Goal: Obtain resource: Download file/media

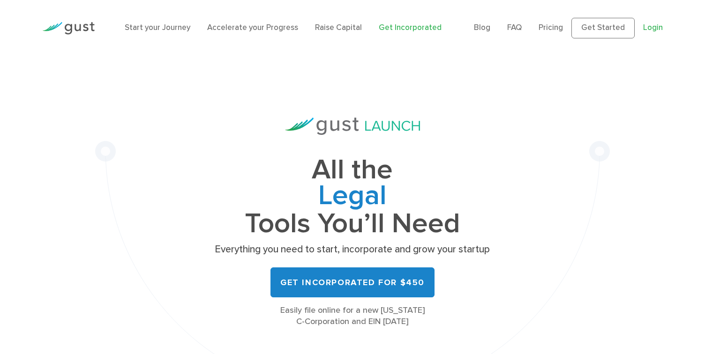
click at [645, 31] on link "Login" at bounding box center [653, 27] width 20 height 9
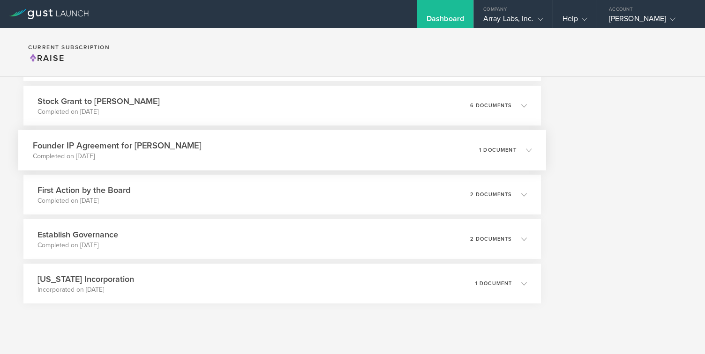
scroll to position [5214, 0]
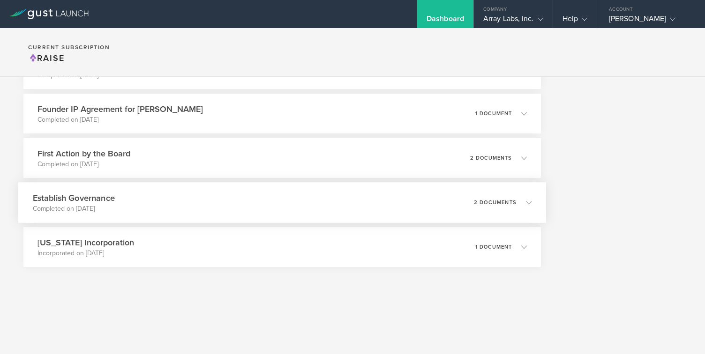
click at [128, 212] on div "Establish Governance Completed on [DATE] 2 documents" at bounding box center [282, 202] width 528 height 41
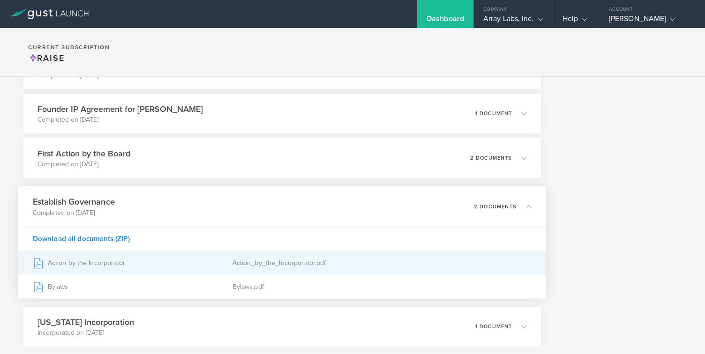
click at [95, 265] on div "Action by the Incorporator" at bounding box center [133, 262] width 200 height 23
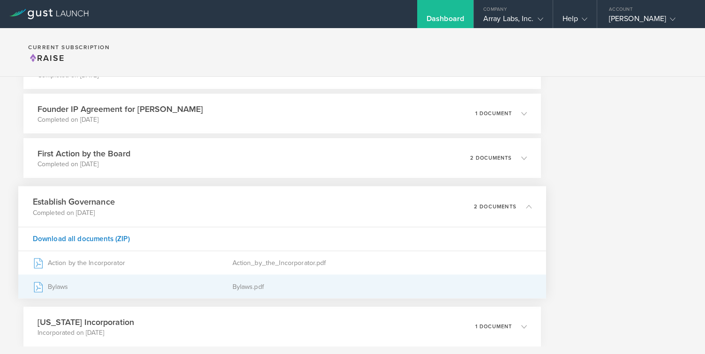
click at [98, 284] on div "Bylaws" at bounding box center [133, 286] width 200 height 23
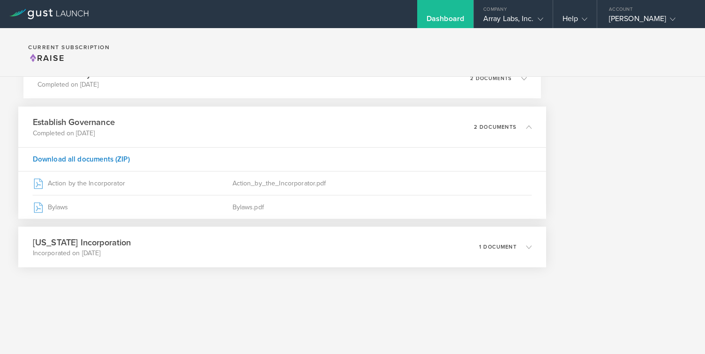
click at [167, 259] on div "[US_STATE] Incorporation Incorporated on [DATE] 1 document" at bounding box center [282, 247] width 528 height 41
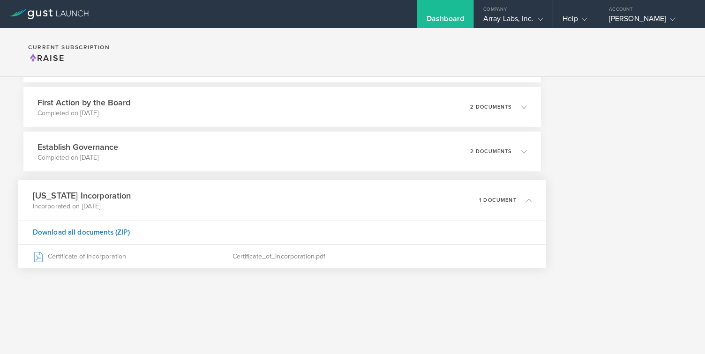
scroll to position [5266, 0]
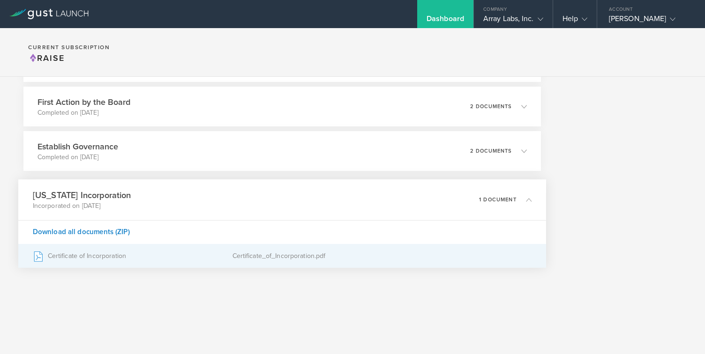
click at [187, 253] on div "Certificate of Incorporation" at bounding box center [133, 256] width 200 height 23
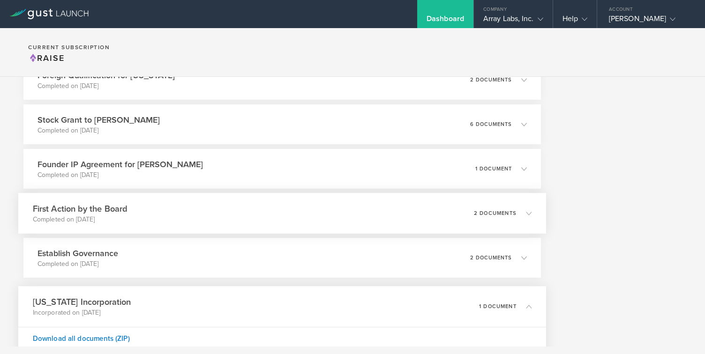
scroll to position [5153, 0]
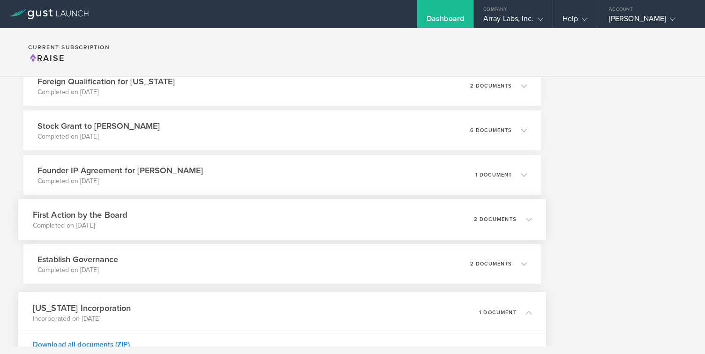
click at [171, 213] on div "First Action by the Board Completed on [DATE] 2 documents" at bounding box center [282, 219] width 528 height 41
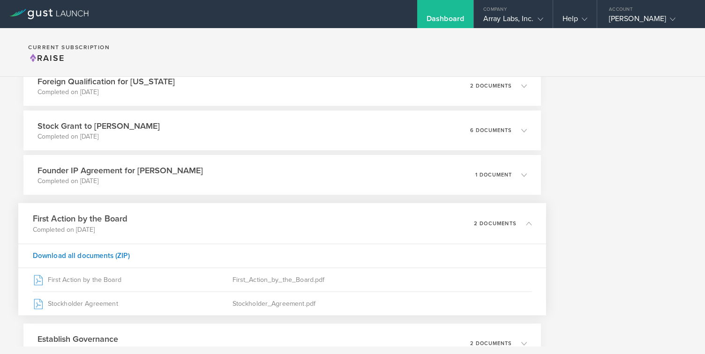
scroll to position [5168, 0]
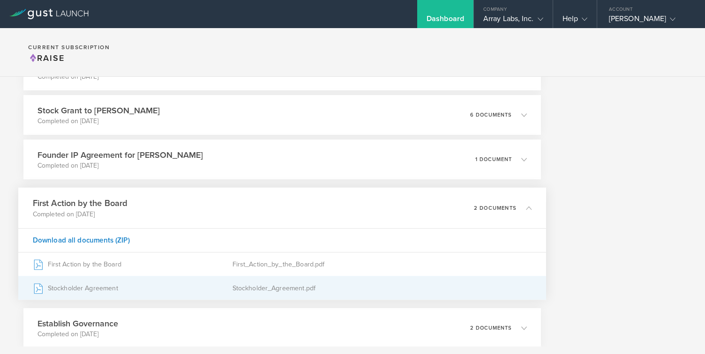
click at [103, 289] on div "Stockholder Agreement" at bounding box center [133, 287] width 200 height 23
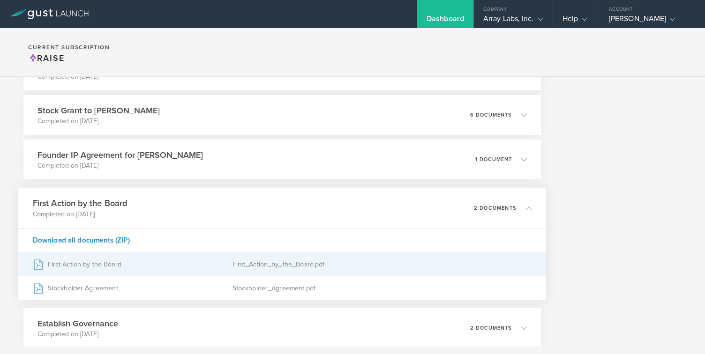
click at [113, 269] on div "First Action by the Board" at bounding box center [133, 264] width 200 height 23
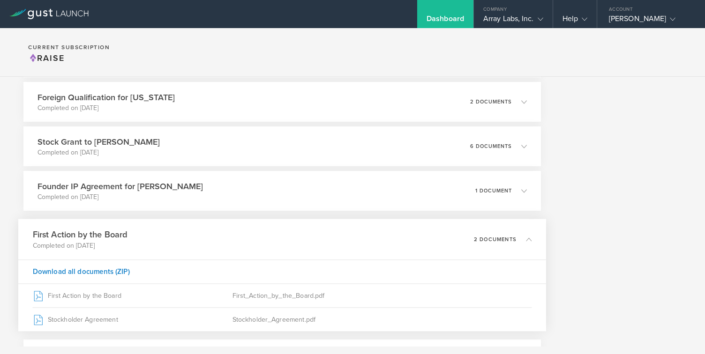
scroll to position [5129, 0]
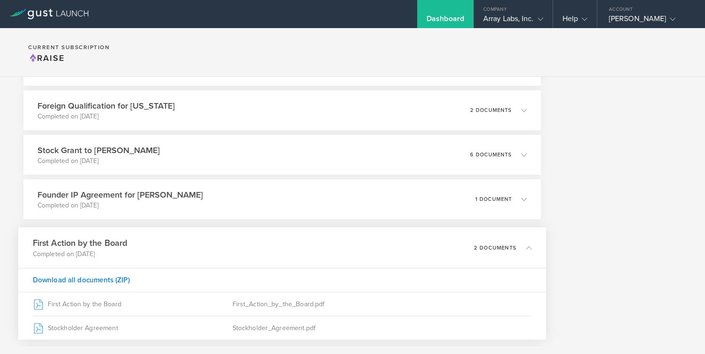
click at [167, 204] on p "Completed on [DATE]" at bounding box center [119, 205] width 165 height 9
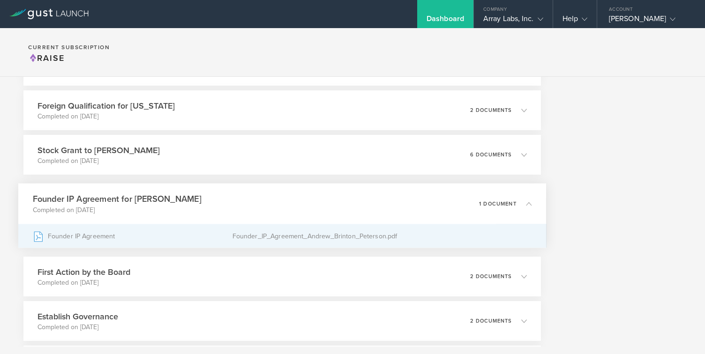
click at [162, 231] on div "Founder IP Agreement" at bounding box center [133, 235] width 200 height 23
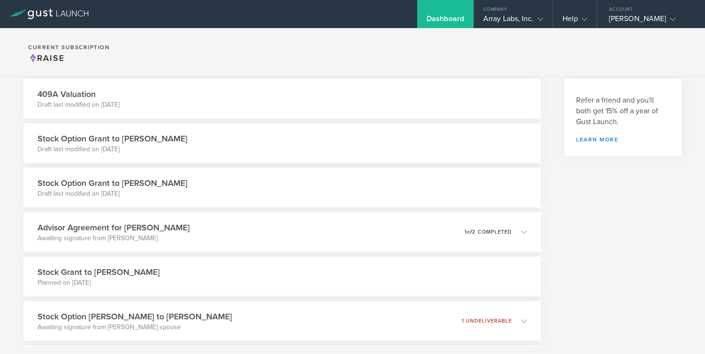
scroll to position [0, 0]
